Goal: Transaction & Acquisition: Obtain resource

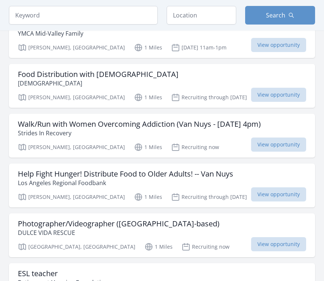
scroll to position [99, 0]
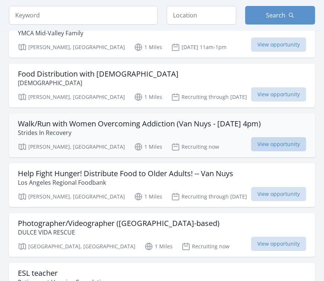
click at [272, 144] on span "View opportunity" at bounding box center [278, 144] width 55 height 14
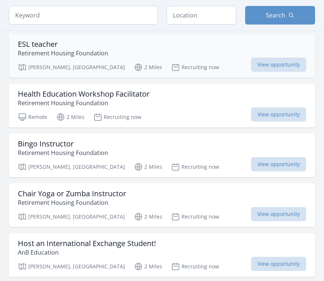
scroll to position [338, 0]
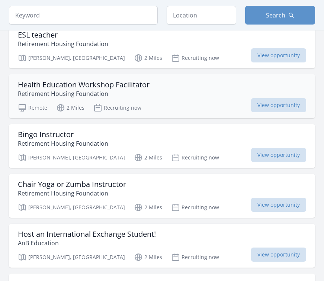
click at [115, 83] on h3 "Health Education Workshop Facilitator" at bounding box center [84, 84] width 132 height 9
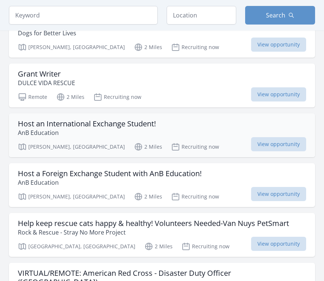
scroll to position [702, 0]
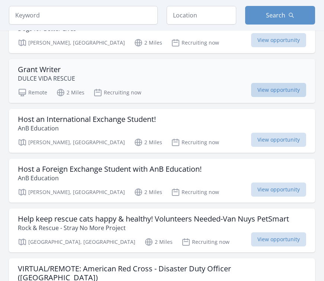
click at [262, 93] on span "View opportunity" at bounding box center [278, 90] width 55 height 14
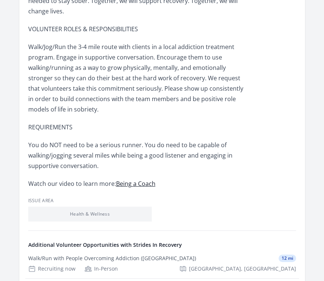
scroll to position [498, 0]
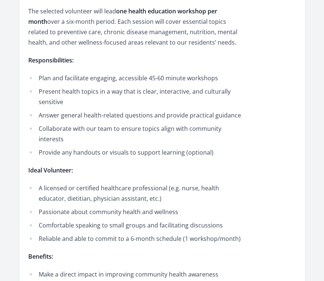
scroll to position [336, 0]
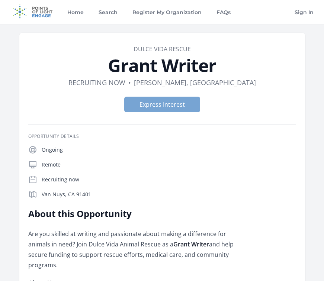
click at [151, 105] on button "Express Interest" at bounding box center [162, 105] width 76 height 16
